Goal: Go to known website: Access a specific website the user already knows

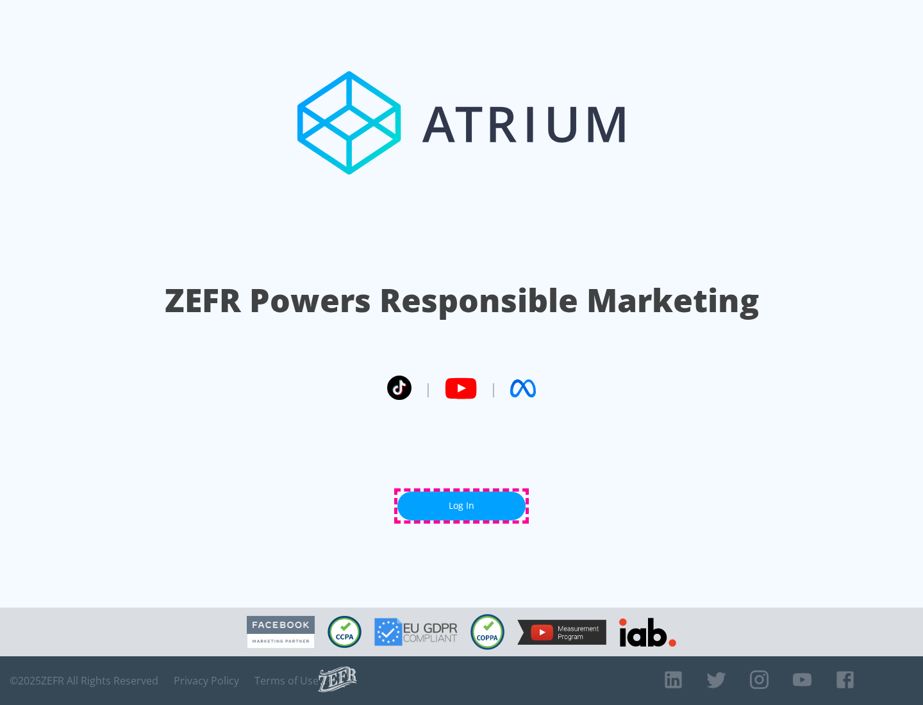
click at [461, 506] on link "Log In" at bounding box center [461, 506] width 128 height 29
